Goal: Browse casually: Explore the website without a specific task or goal

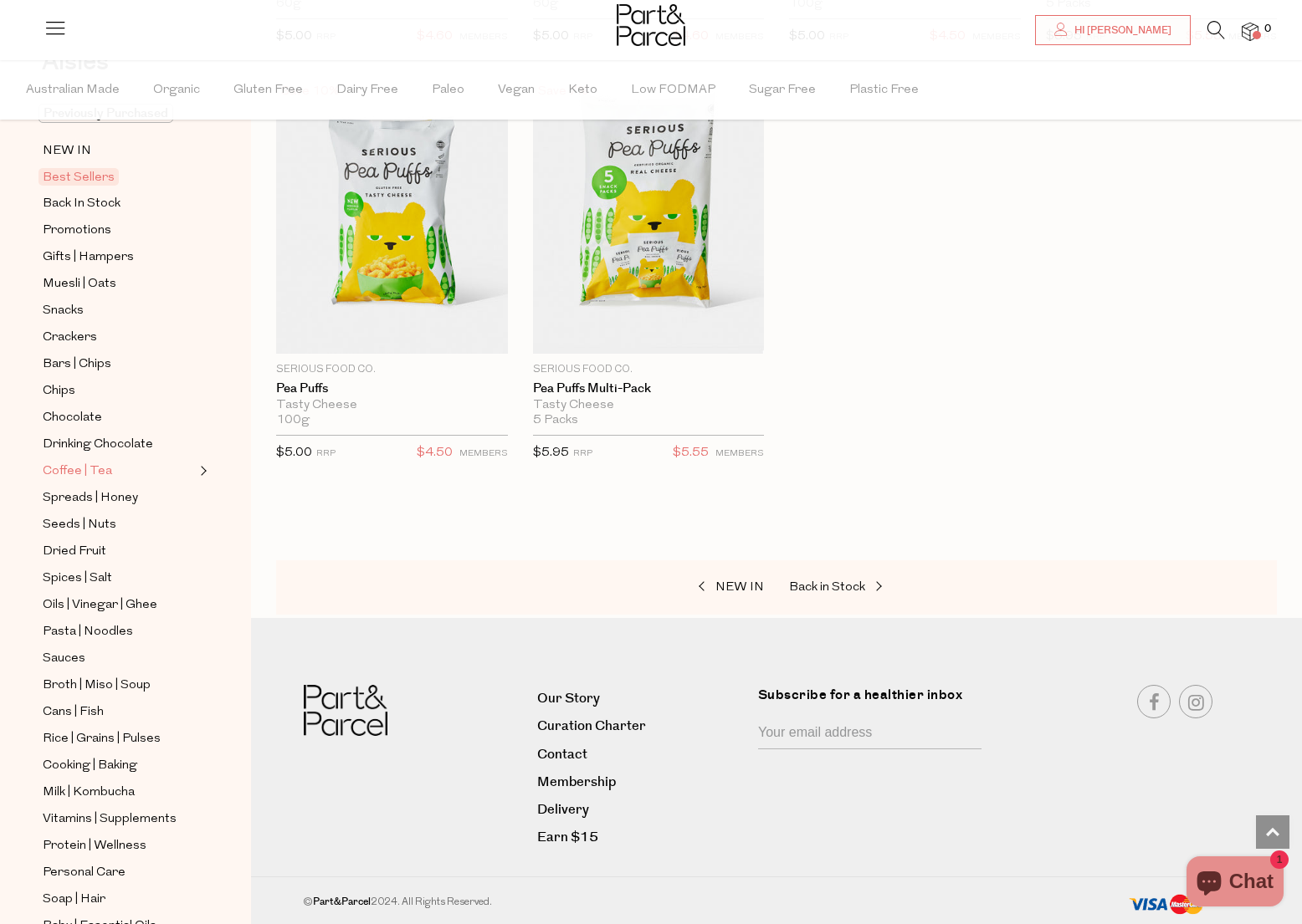
scroll to position [64, 0]
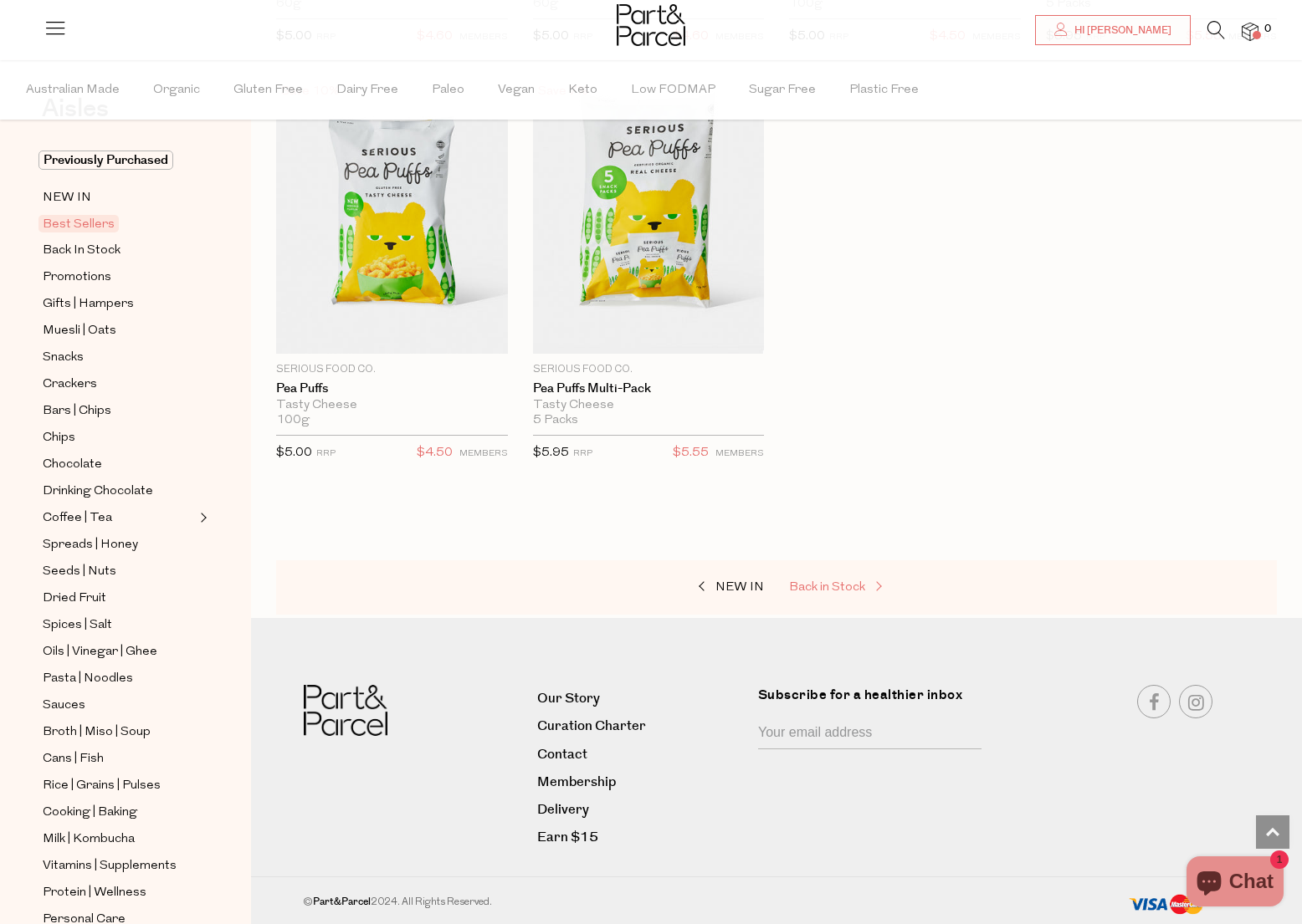
click at [809, 584] on span "Back in Stock" at bounding box center [827, 587] width 76 height 12
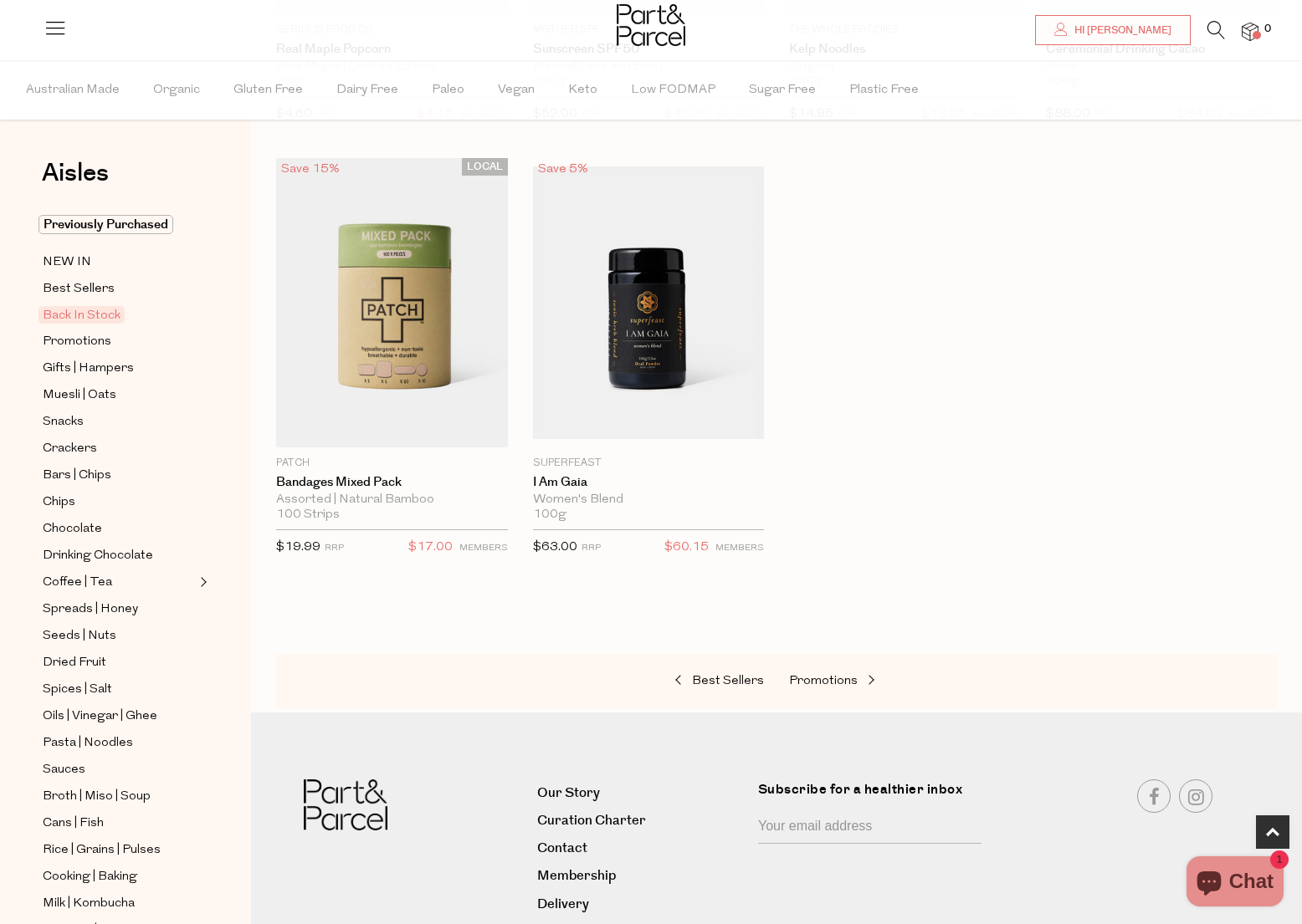
scroll to position [916, 0]
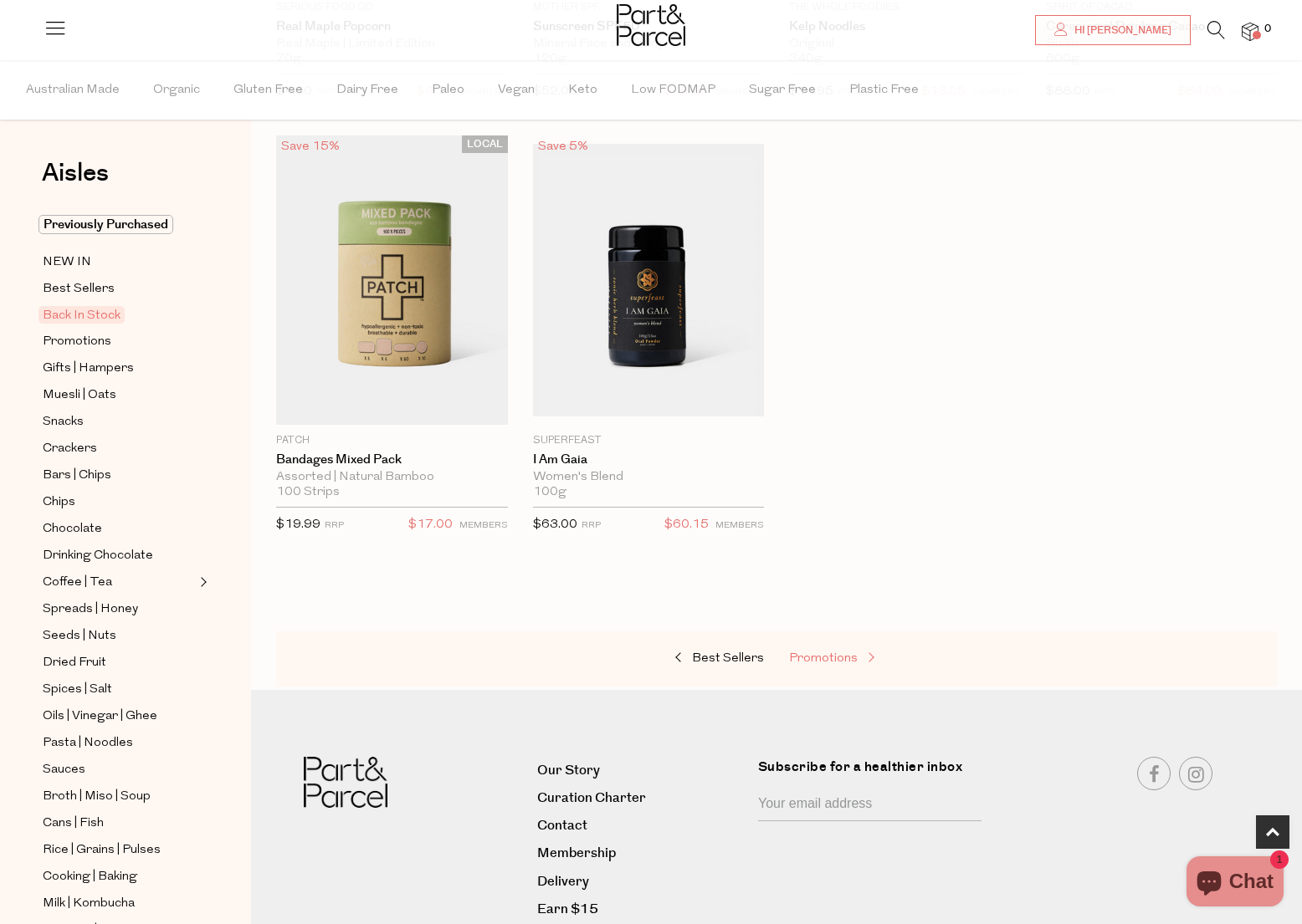
click at [822, 666] on link "Promotions" at bounding box center [873, 659] width 168 height 22
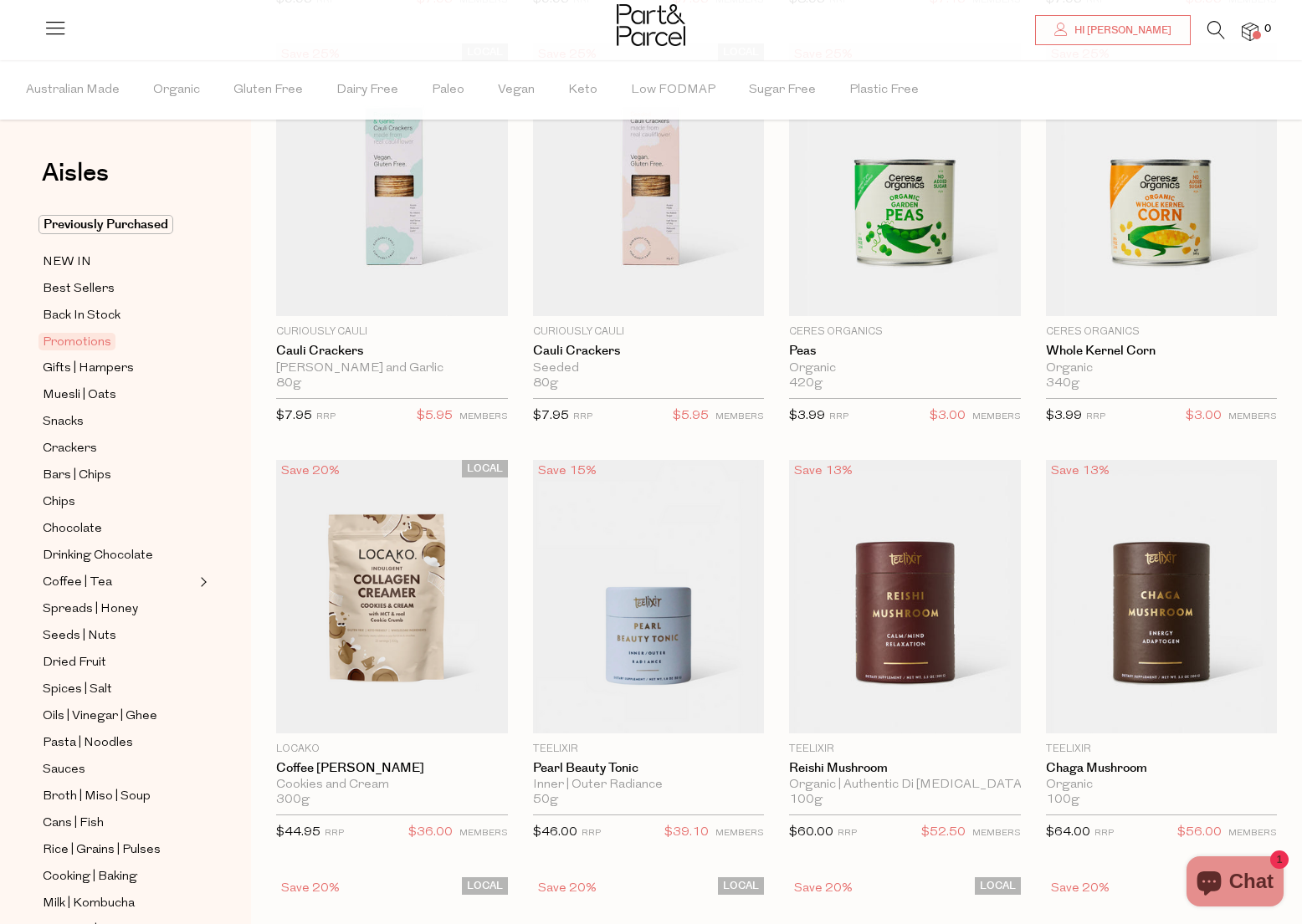
scroll to position [644, 0]
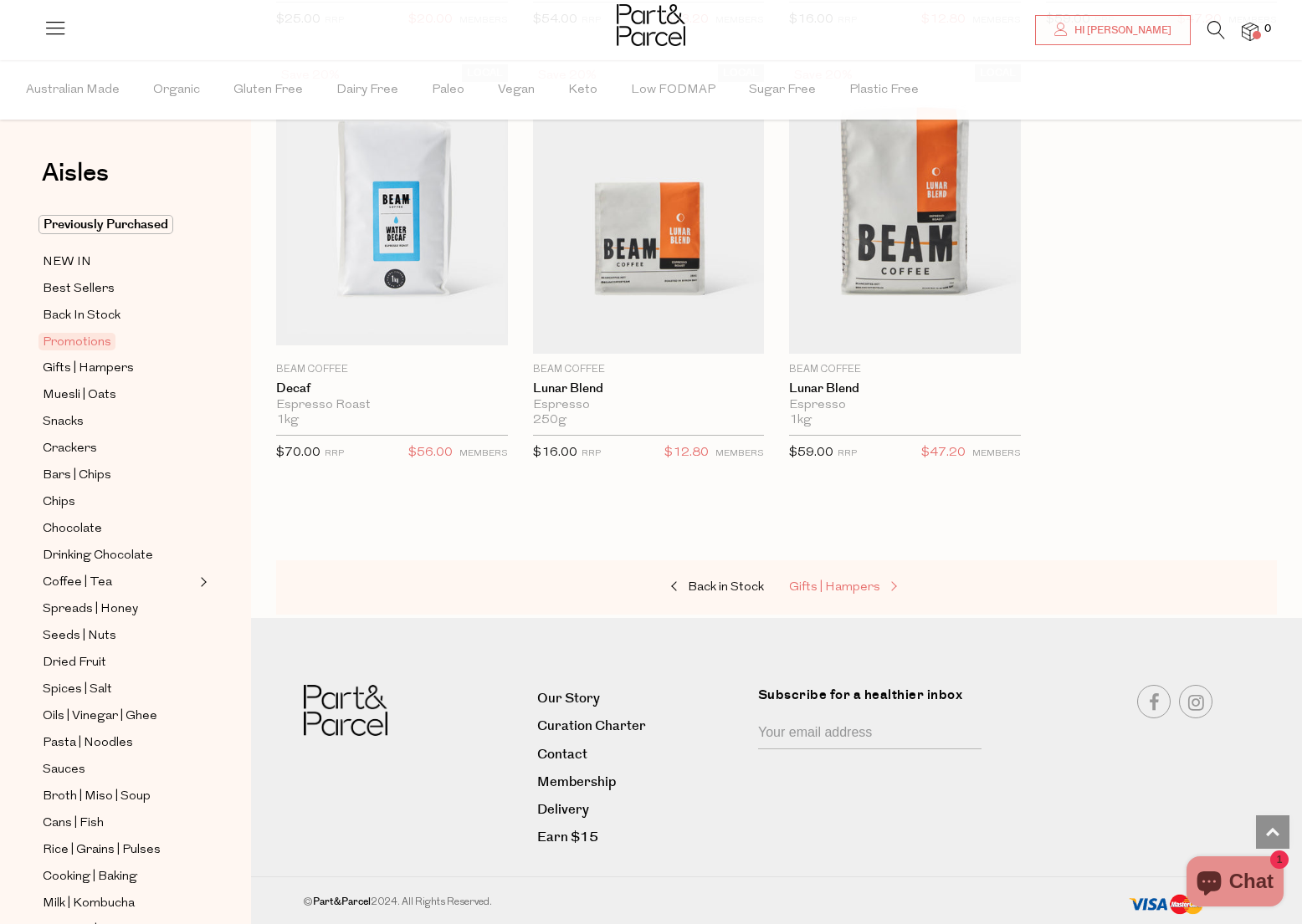
click at [833, 586] on span "Gifts | Hampers" at bounding box center [834, 587] width 91 height 12
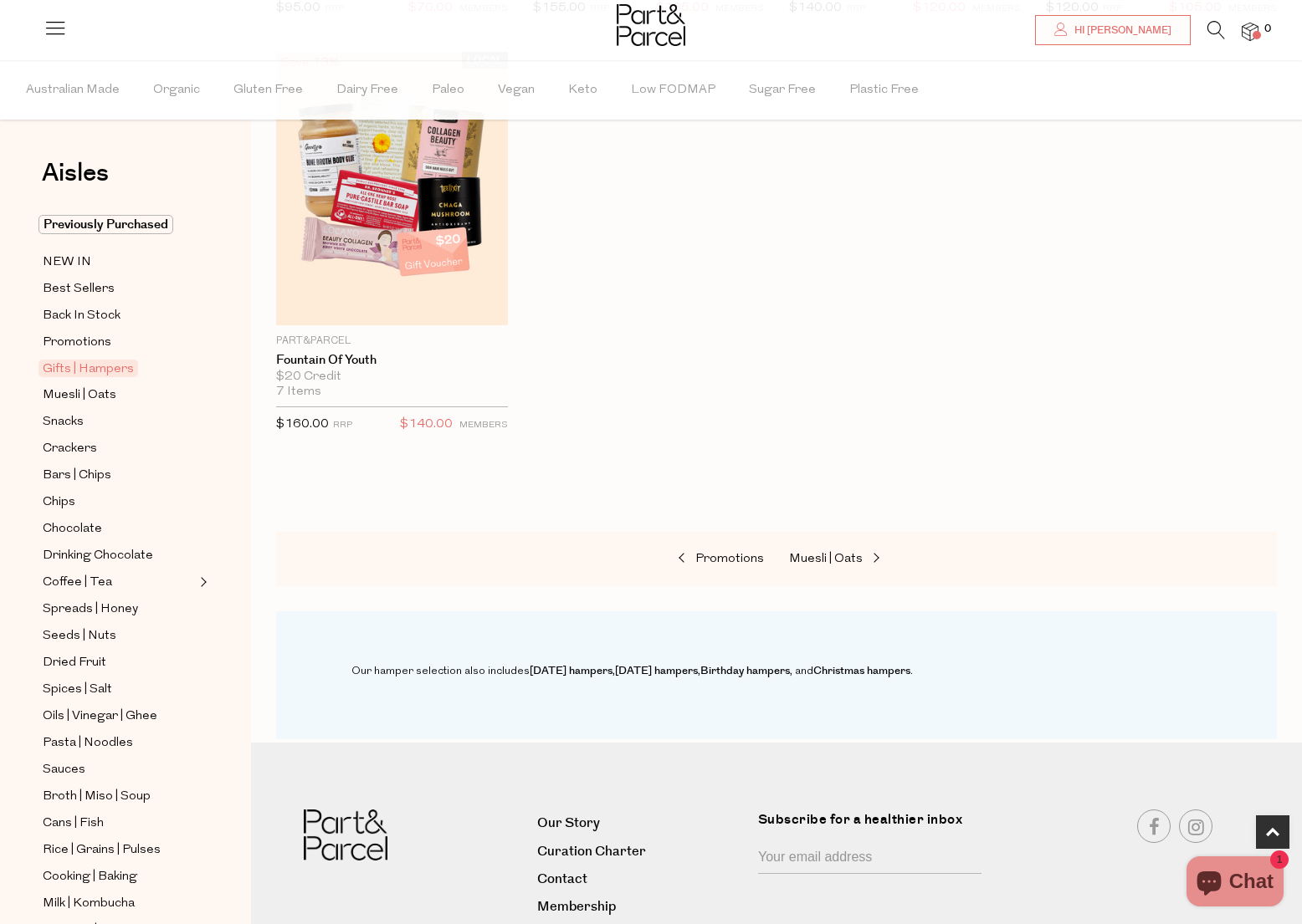
scroll to position [1104, 0]
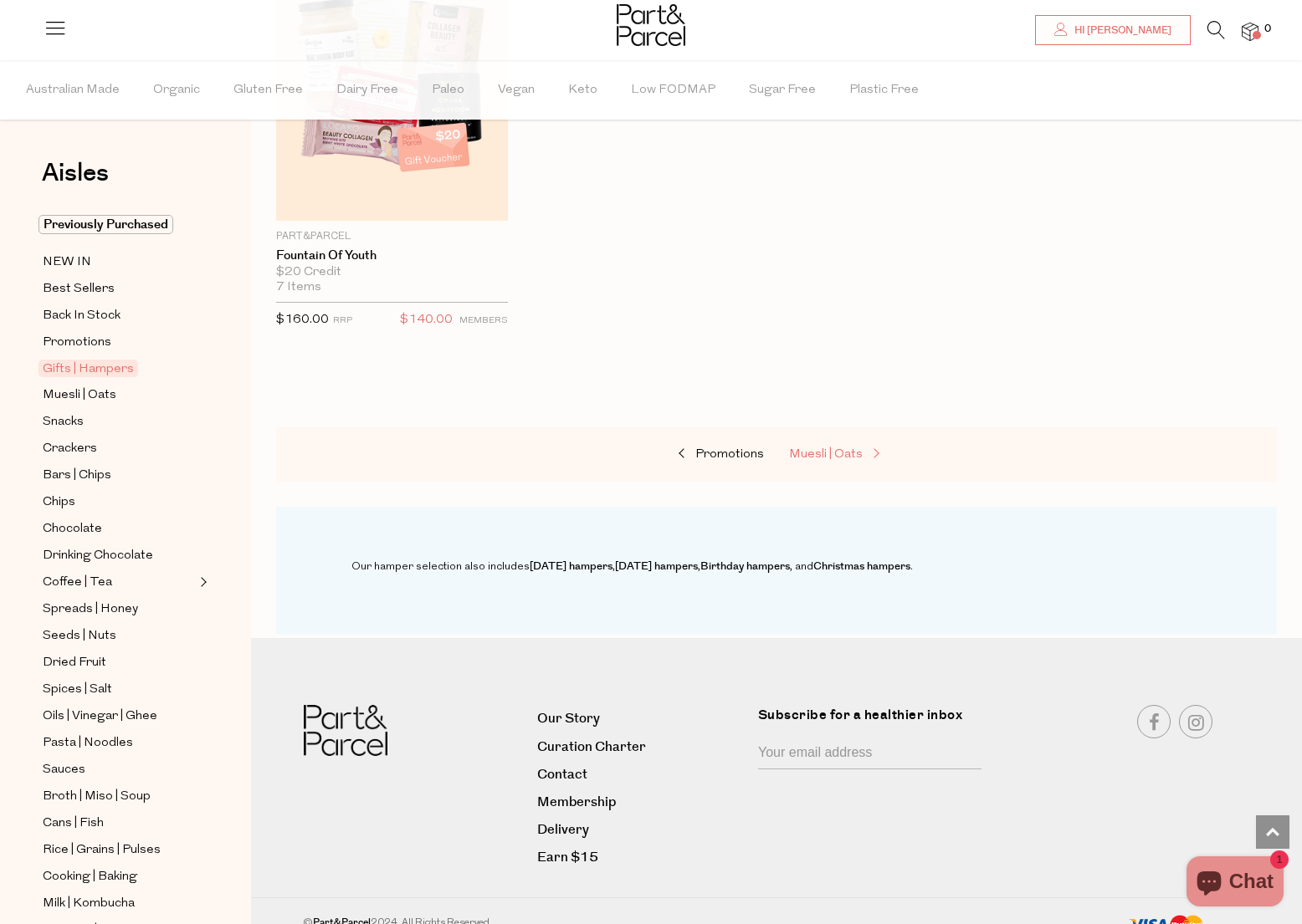
click at [822, 461] on link "Muesli | Oats" at bounding box center [873, 454] width 168 height 22
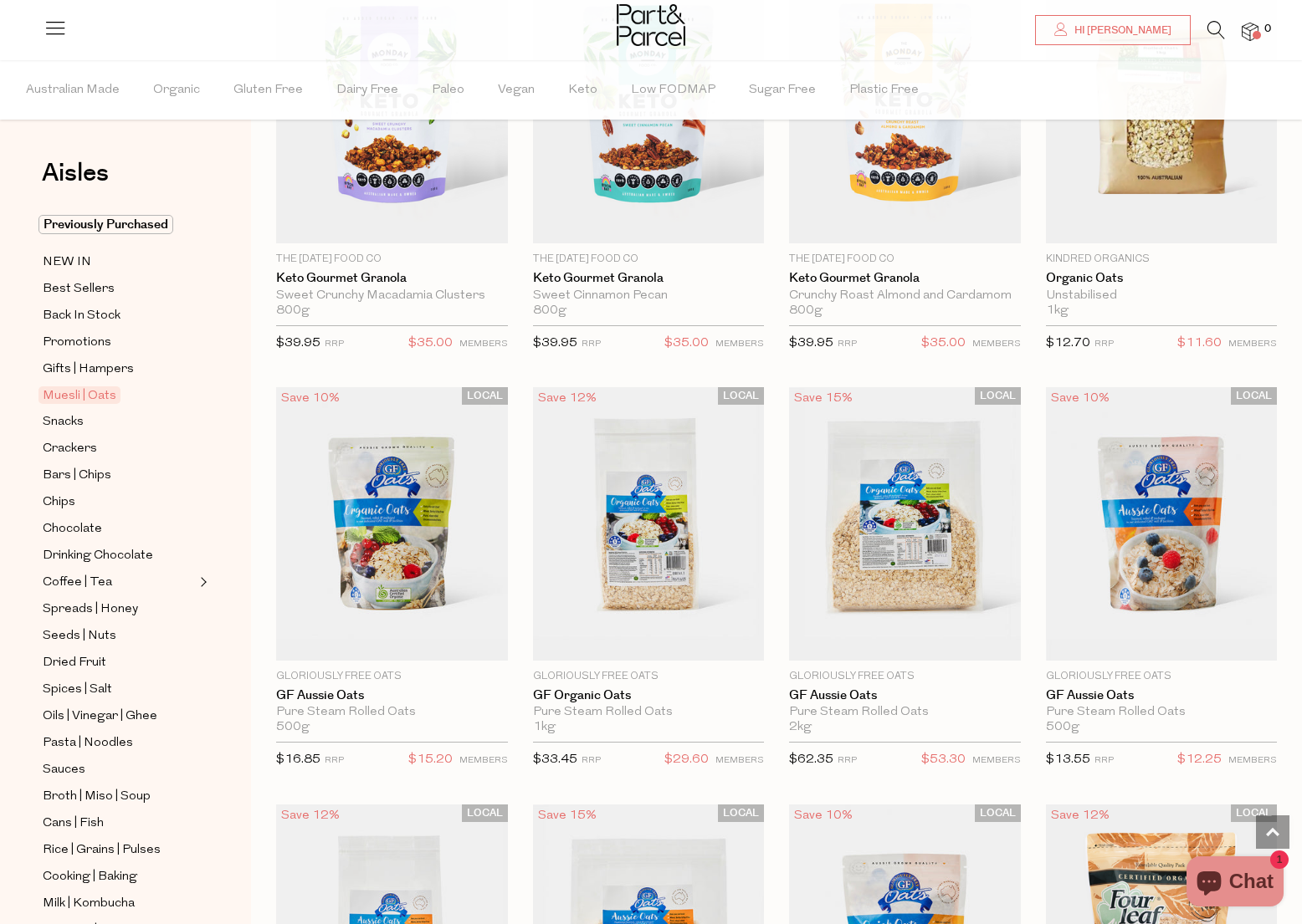
scroll to position [4066, 0]
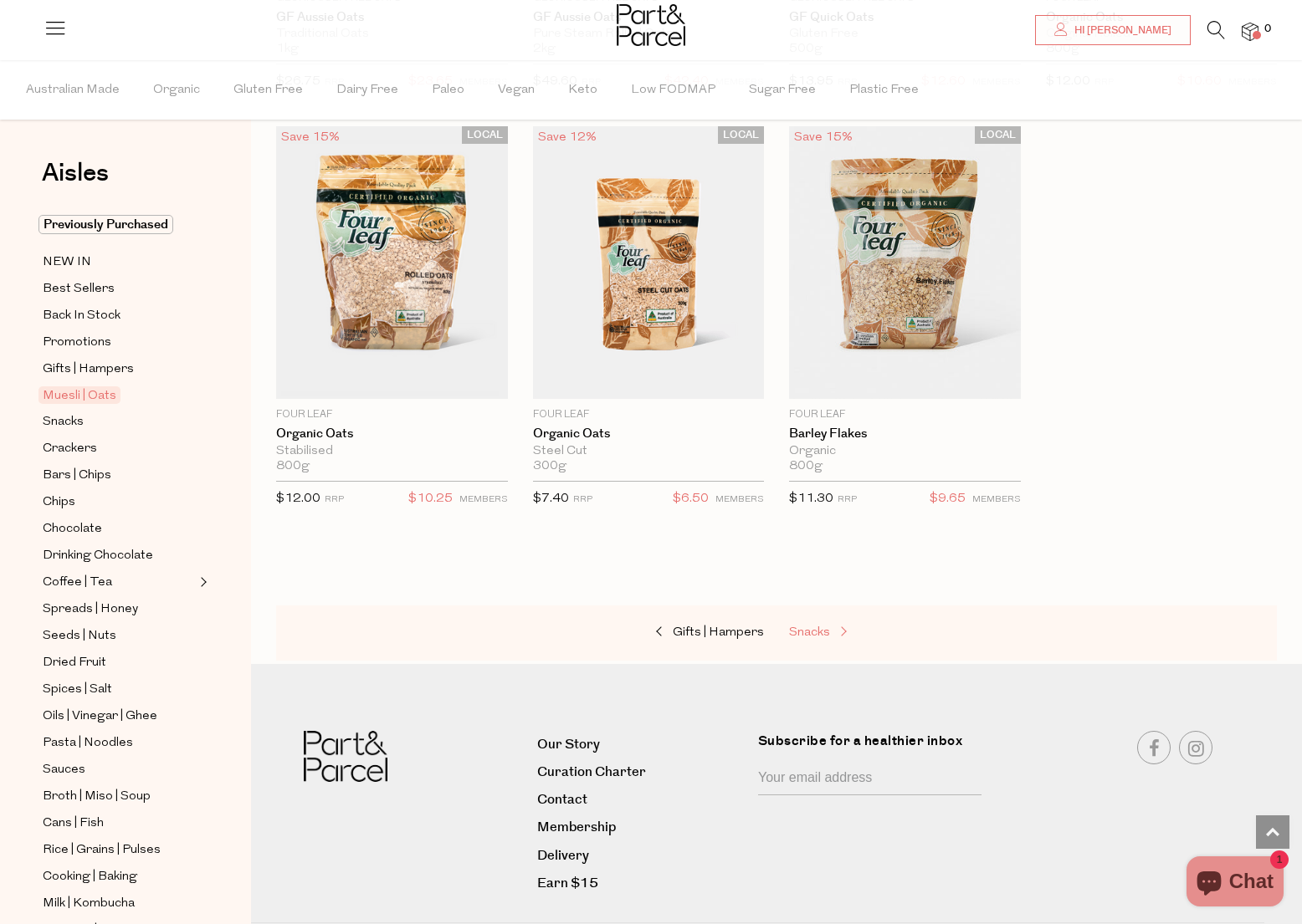
click at [797, 635] on span "Snacks" at bounding box center [810, 632] width 41 height 12
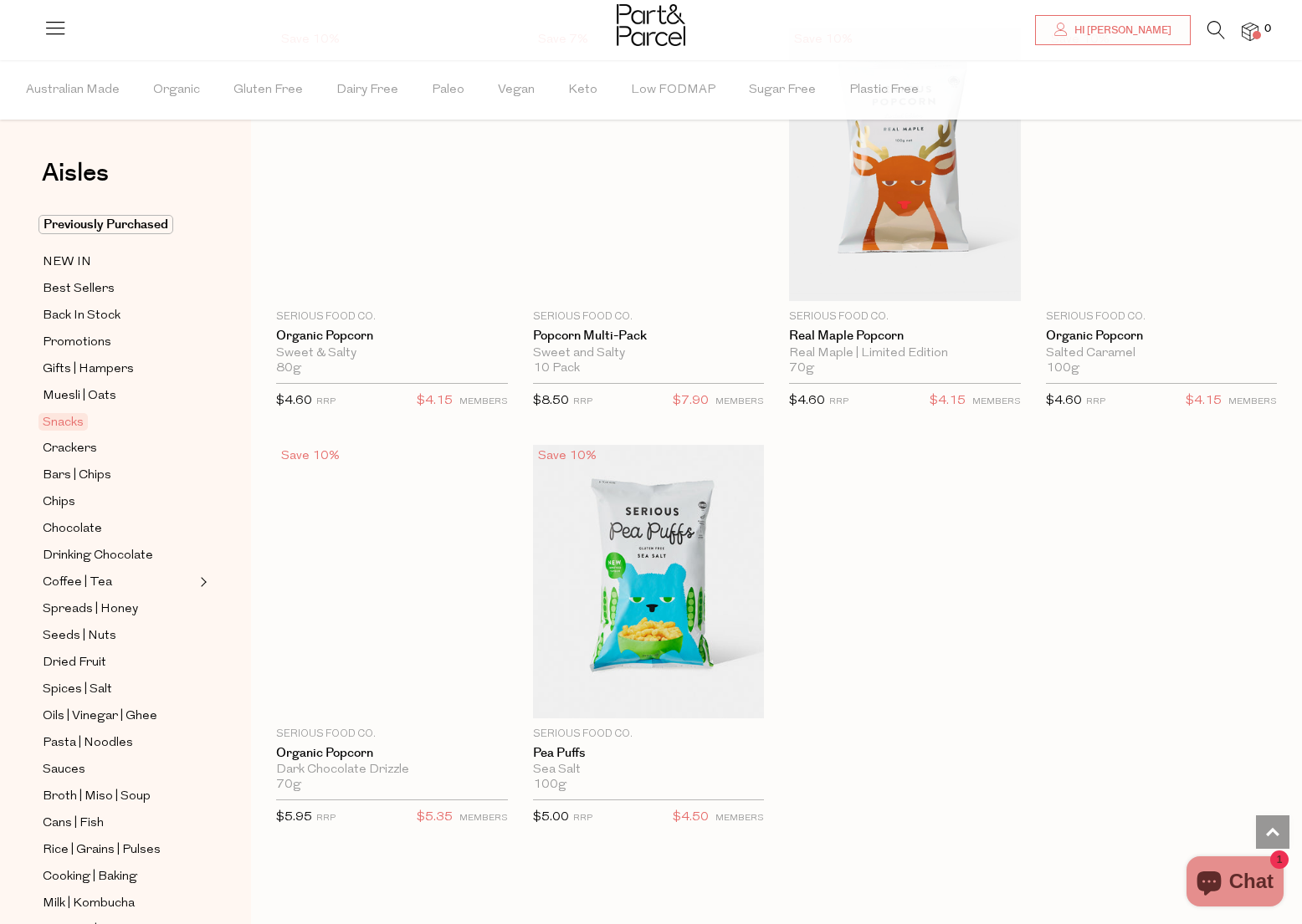
scroll to position [4929, 0]
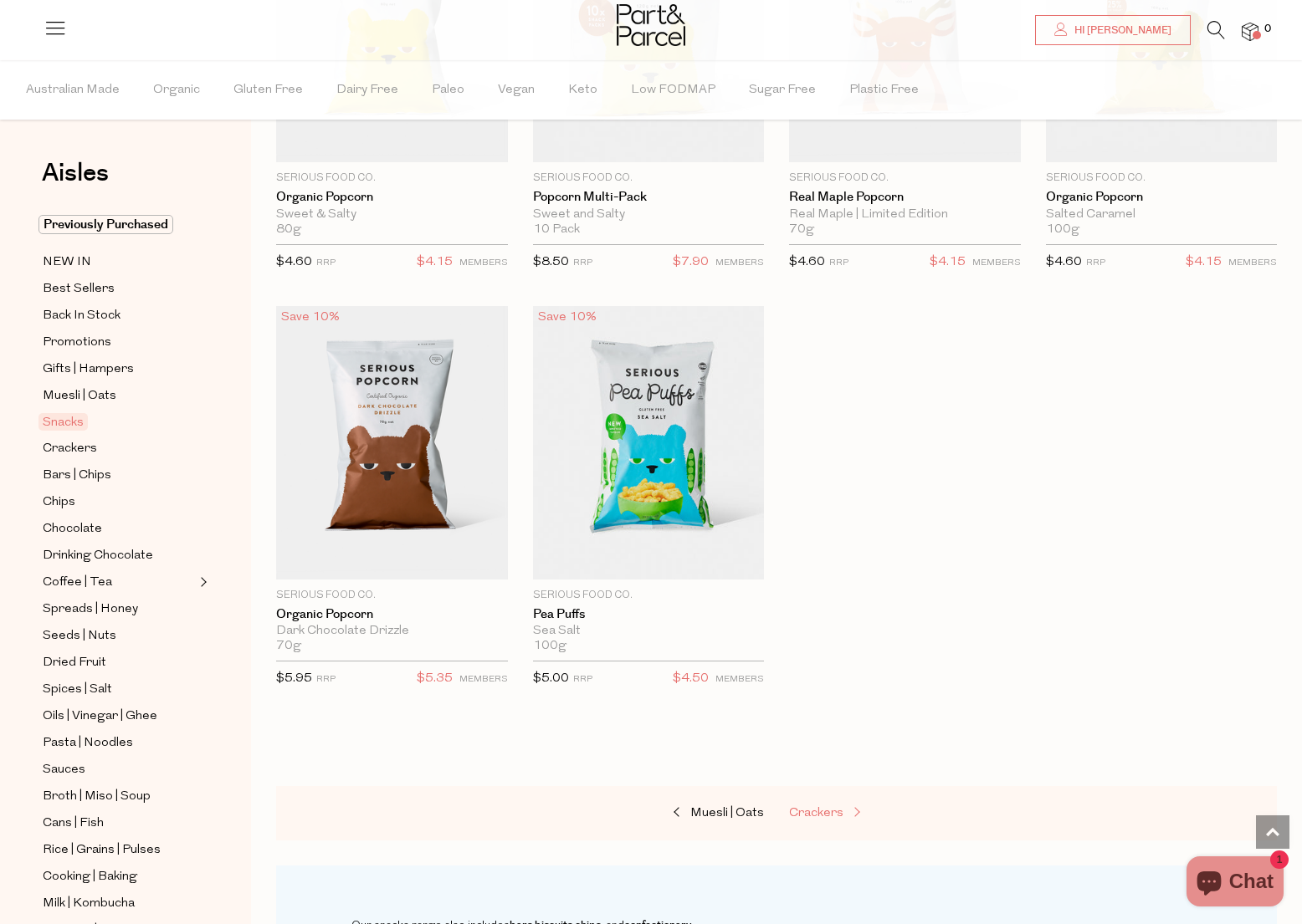
click at [797, 811] on span "Crackers" at bounding box center [816, 813] width 55 height 12
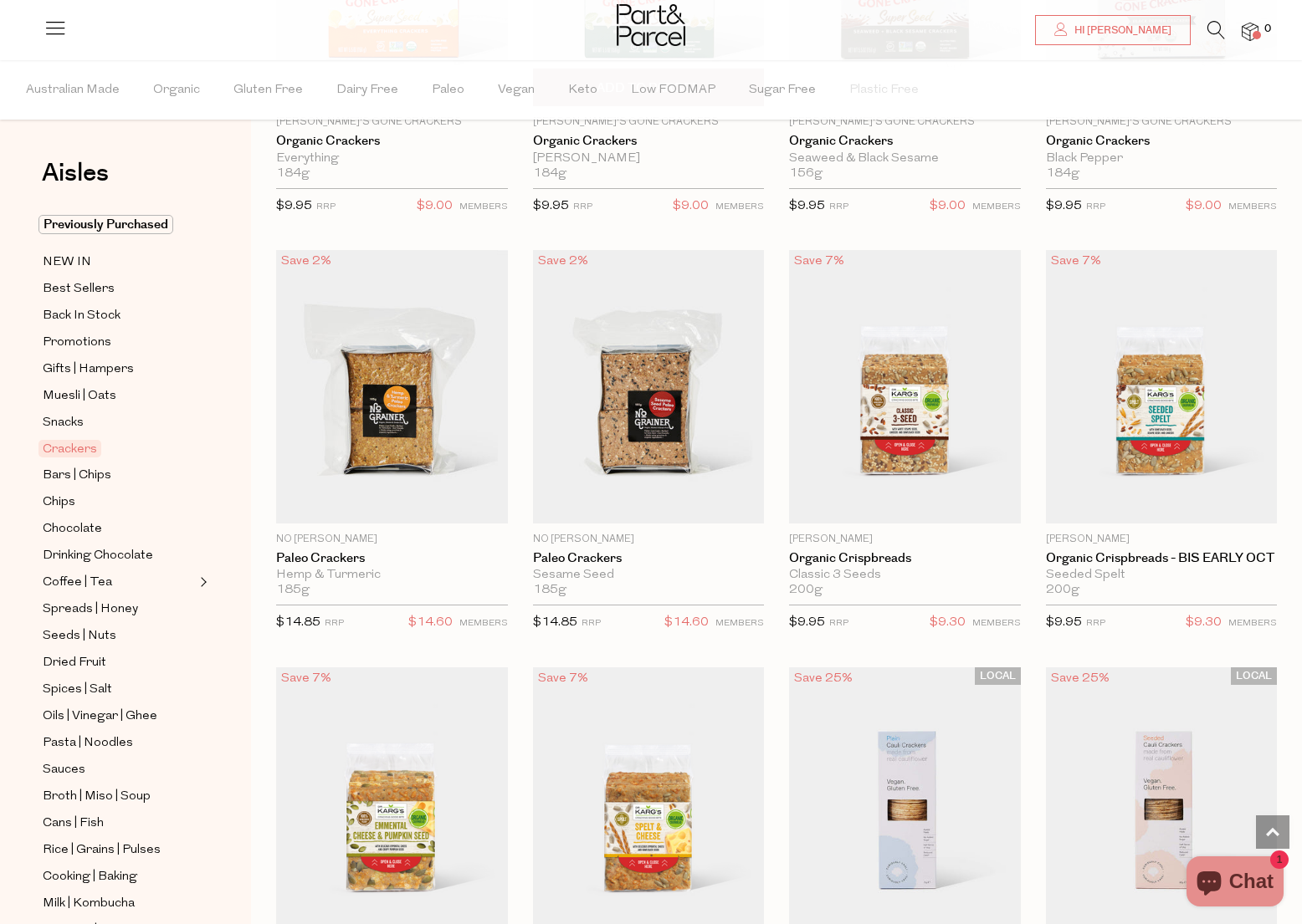
scroll to position [2583, 0]
